Goal: Find specific page/section: Find specific page/section

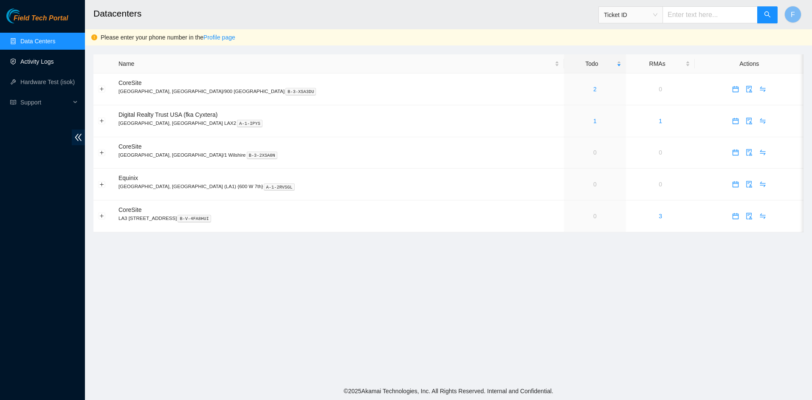
click at [20, 62] on link "Activity Logs" at bounding box center [37, 61] width 34 height 7
click at [40, 62] on link "Activity Logs" at bounding box center [37, 61] width 34 height 7
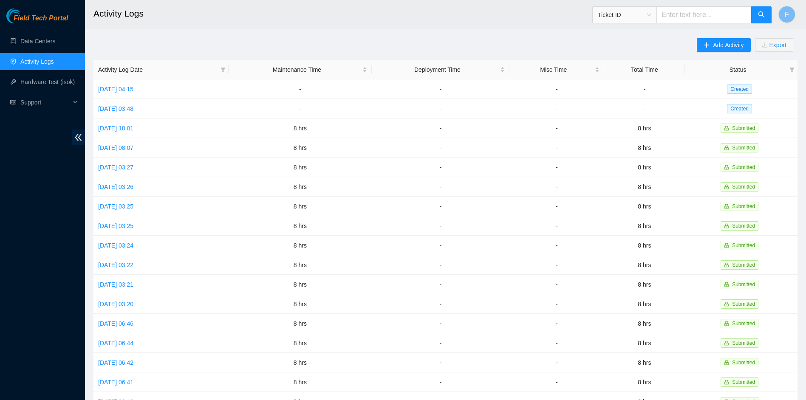
click at [37, 61] on link "Activity Logs" at bounding box center [37, 61] width 34 height 7
click at [33, 42] on link "Data Centers" at bounding box center [37, 41] width 35 height 7
